Goal: Find contact information: Find contact information

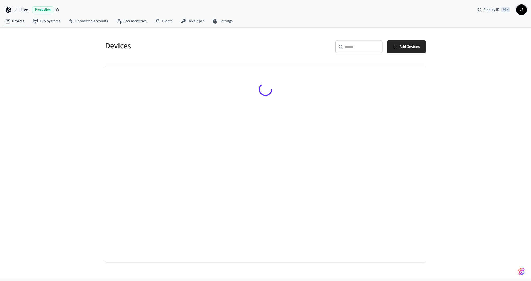
click at [20, 8] on button "Live Production" at bounding box center [40, 9] width 42 height 11
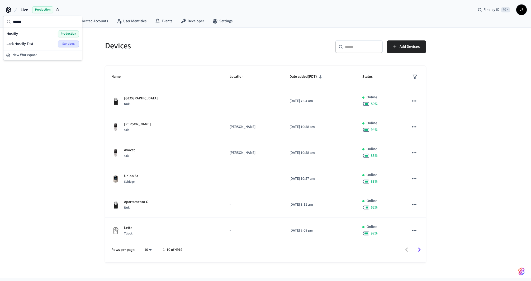
type input "******"
click at [21, 35] on div "Hostify Production" at bounding box center [43, 33] width 72 height 7
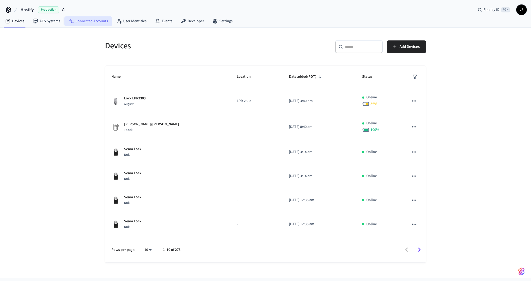
click at [87, 20] on link "Connected Accounts" at bounding box center [88, 21] width 48 height 10
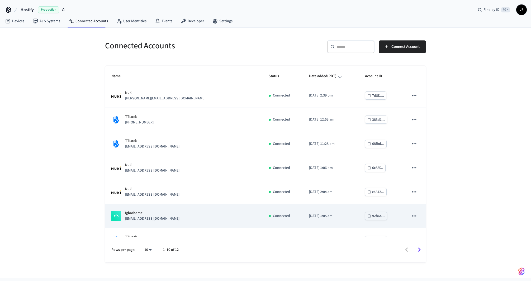
scroll to position [90, 0]
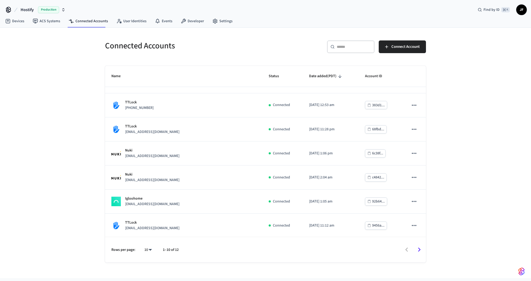
click at [148, 249] on body "Hostify Production Find by ID ⌘ K JF Devices ACS Systems Connected Accounts Use…" at bounding box center [265, 147] width 531 height 294
drag, startPoint x: 149, startPoint y: 234, endPoint x: 140, endPoint y: 224, distance: 13.7
click at [148, 235] on li "25" at bounding box center [146, 237] width 14 height 14
type input "**"
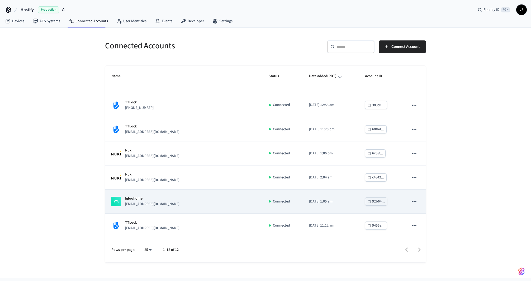
scroll to position [138, 0]
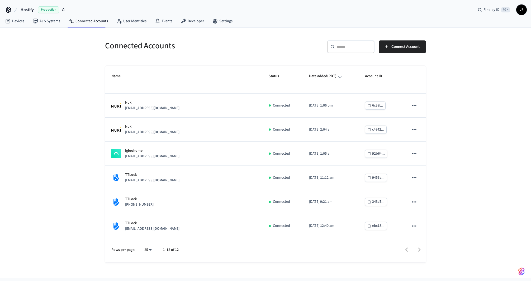
click at [95, 201] on div "Connected Accounts ​ ​ Connect Account Name Status Date added (PDT) Account ID …" at bounding box center [265, 153] width 531 height 250
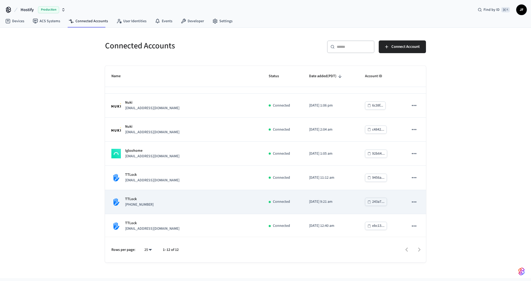
click at [153, 206] on td "TTLock [PHONE_NUMBER]" at bounding box center [183, 202] width 157 height 24
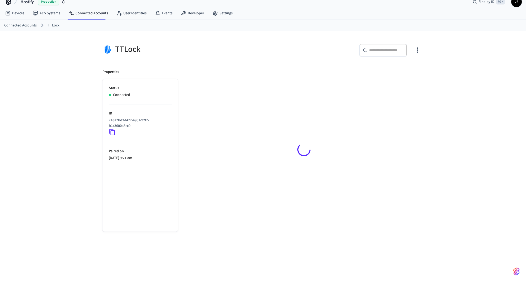
scroll to position [10, 0]
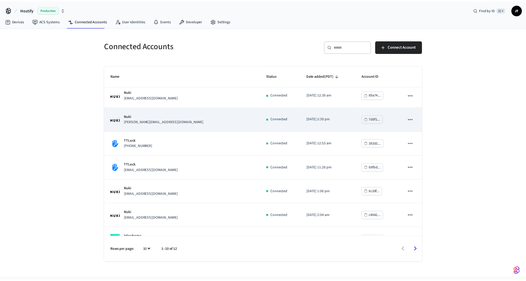
scroll to position [90, 0]
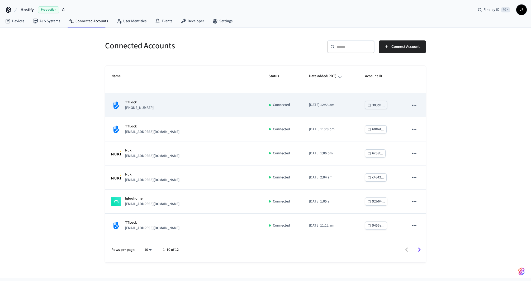
click at [187, 109] on div "TTLock [PHONE_NUMBER]" at bounding box center [183, 105] width 145 height 11
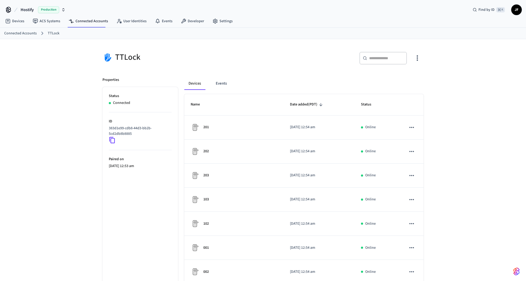
scroll to position [100, 0]
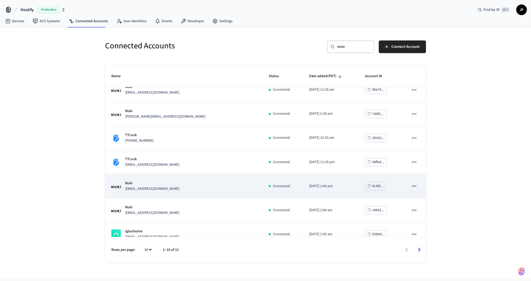
scroll to position [90, 0]
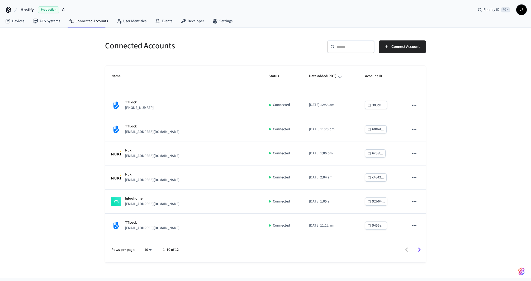
click at [151, 250] on body "Hostify Production Find by ID ⌘ K JF Devices ACS Systems Connected Accounts Use…" at bounding box center [265, 147] width 531 height 294
drag, startPoint x: 145, startPoint y: 234, endPoint x: 146, endPoint y: 238, distance: 3.8
click at [145, 234] on li "25" at bounding box center [146, 237] width 14 height 14
type input "**"
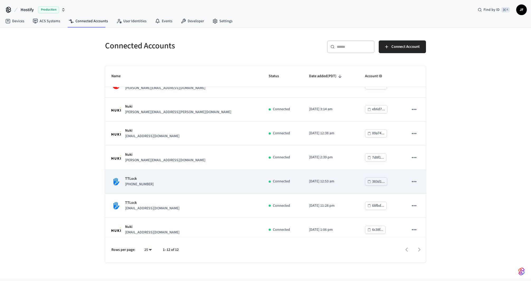
scroll to position [0, 0]
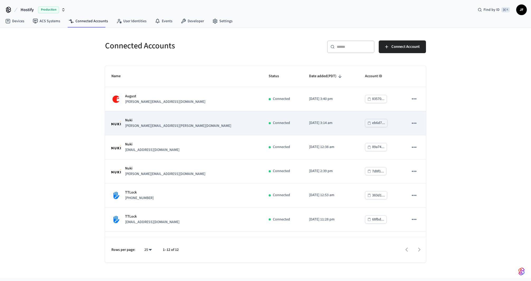
click at [163, 128] on div "[PERSON_NAME] [PERSON_NAME][EMAIL_ADDRESS][PERSON_NAME][DOMAIN_NAME]" at bounding box center [183, 122] width 145 height 11
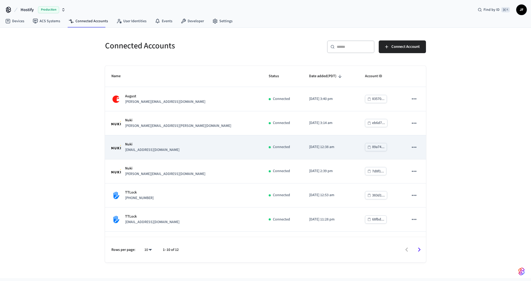
click at [166, 150] on p "[EMAIL_ADDRESS][DOMAIN_NAME]" at bounding box center [152, 150] width 54 height 6
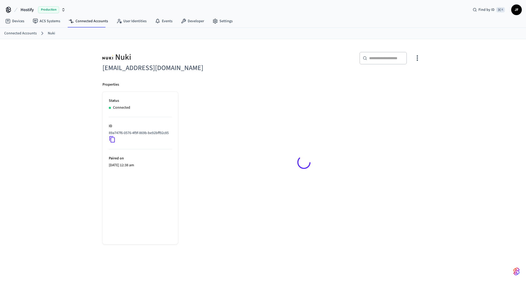
drag, startPoint x: 206, startPoint y: 67, endPoint x: 154, endPoint y: 65, distance: 52.1
click at [154, 65] on h6 "[EMAIL_ADDRESS][DOMAIN_NAME]" at bounding box center [180, 68] width 157 height 11
copy h6 "[DOMAIN_NAME]"
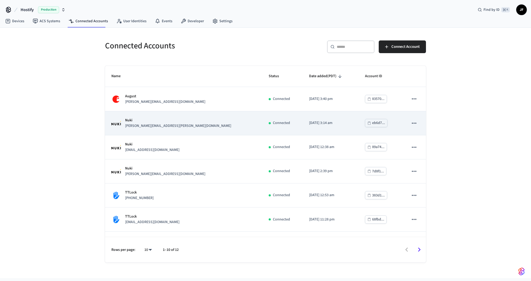
click at [142, 130] on td "[PERSON_NAME] [PERSON_NAME][EMAIL_ADDRESS][PERSON_NAME][DOMAIN_NAME]" at bounding box center [183, 123] width 157 height 24
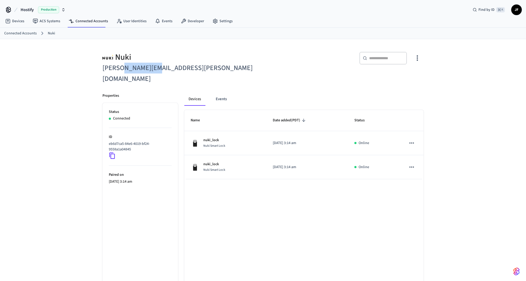
drag, startPoint x: 150, startPoint y: 69, endPoint x: 125, endPoint y: 71, distance: 25.1
click at [125, 71] on h6 "[PERSON_NAME][EMAIL_ADDRESS][PERSON_NAME][DOMAIN_NAME]" at bounding box center [180, 74] width 157 height 22
copy h6 "[PERSON_NAME][DOMAIN_NAME]"
